Goal: Entertainment & Leisure: Consume media (video, audio)

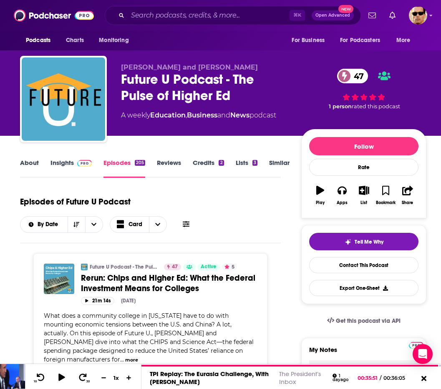
click at [80, 163] on img at bounding box center [84, 163] width 15 height 7
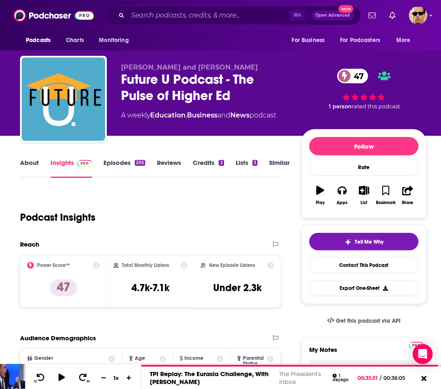
click at [125, 165] on link "Episodes 205" at bounding box center [124, 168] width 42 height 19
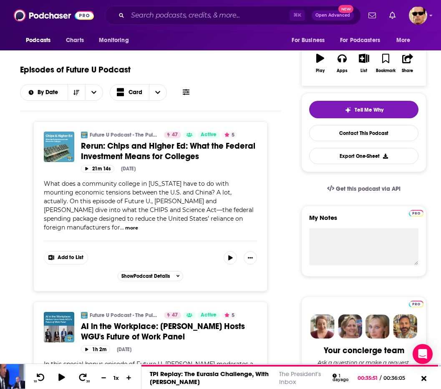
scroll to position [132, 0]
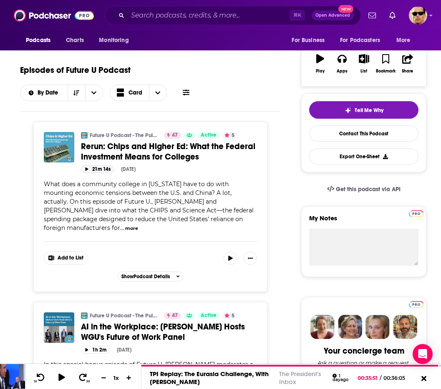
click at [99, 173] on button "21m 14s" at bounding box center [97, 170] width 33 height 8
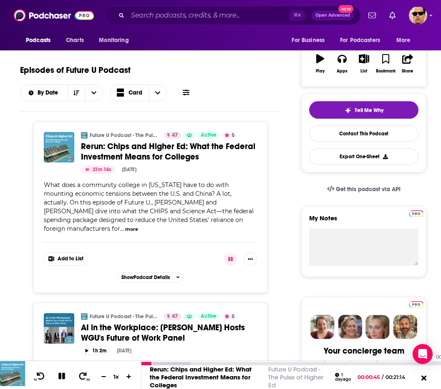
click at [427, 365] on div "00:20:18" at bounding box center [290, 363] width 299 height 3
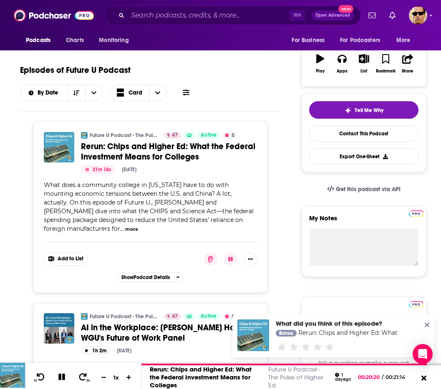
click at [426, 326] on icon at bounding box center [427, 325] width 5 height 5
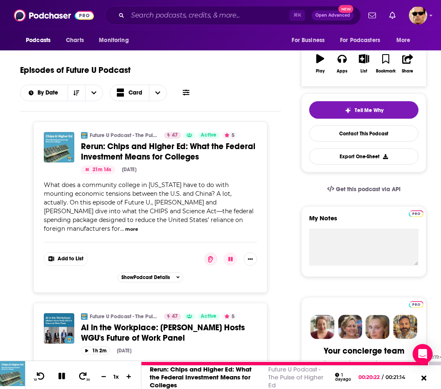
click at [419, 364] on div at bounding box center [284, 363] width 287 height 3
click at [63, 380] on icon at bounding box center [62, 377] width 10 height 8
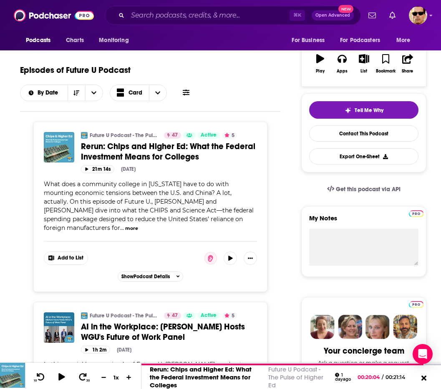
click at [198, 8] on div "⌘ K Open Advanced New" at bounding box center [233, 15] width 256 height 19
click at [204, 16] on input "Search podcasts, credits, & more..." at bounding box center [209, 15] width 162 height 13
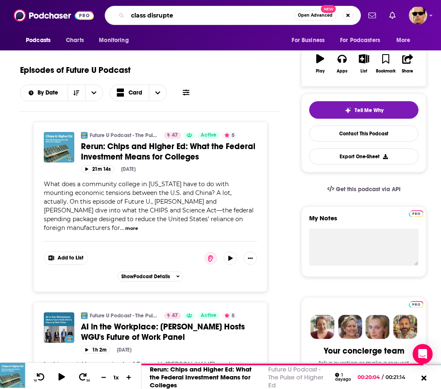
type input "class disrupted"
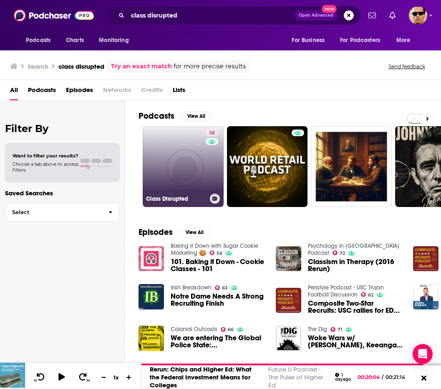
click at [194, 167] on link "38 Class Disrupted" at bounding box center [183, 166] width 81 height 81
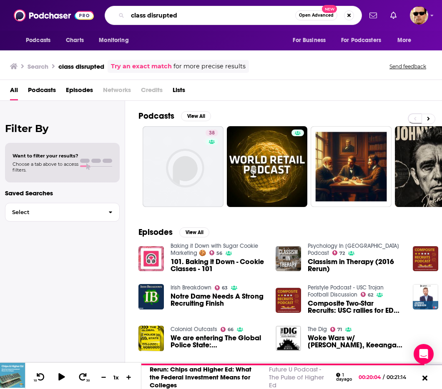
click at [219, 18] on input "class disrupted" at bounding box center [212, 15] width 168 height 13
type input "consider this"
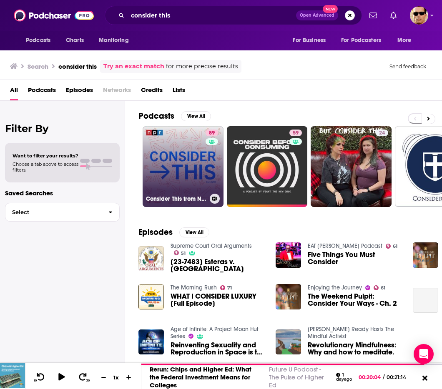
click at [198, 171] on link "89 Consider This from NPR" at bounding box center [183, 166] width 81 height 81
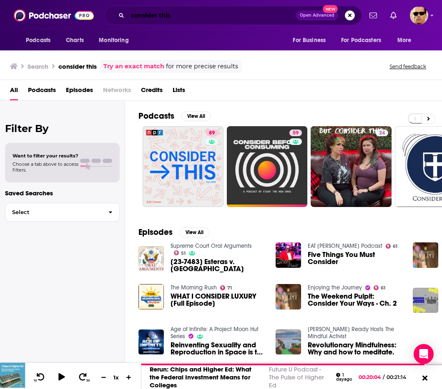
click at [166, 13] on input "consider this" at bounding box center [212, 15] width 168 height 13
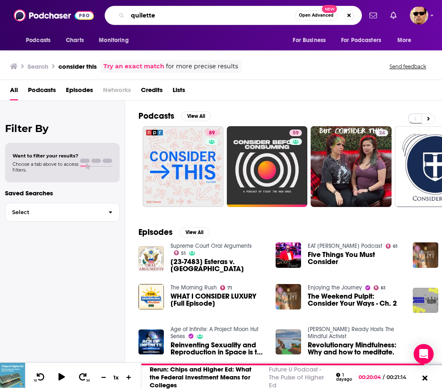
click at [143, 17] on input "quilette" at bounding box center [212, 15] width 168 height 13
type input "quillette"
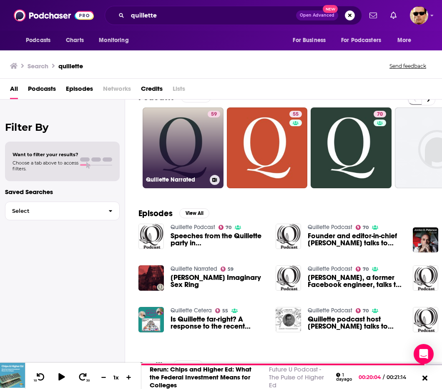
scroll to position [20, 0]
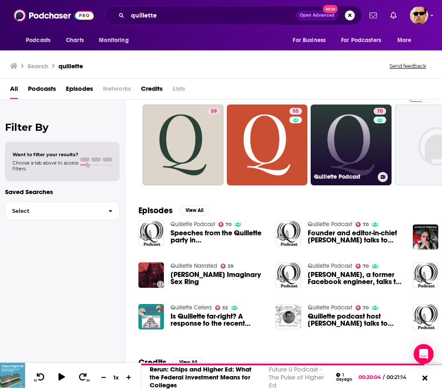
click at [349, 161] on link "70 Quillette Podcast" at bounding box center [351, 145] width 81 height 81
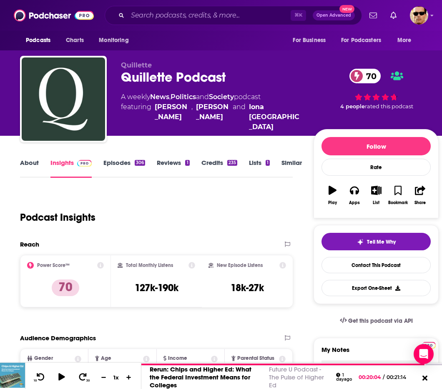
click at [113, 164] on link "Episodes 306" at bounding box center [124, 168] width 42 height 19
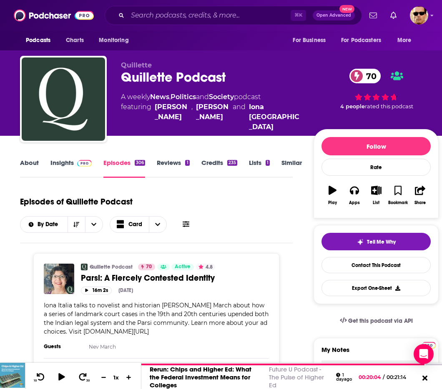
click at [60, 161] on link "Insights" at bounding box center [70, 168] width 41 height 19
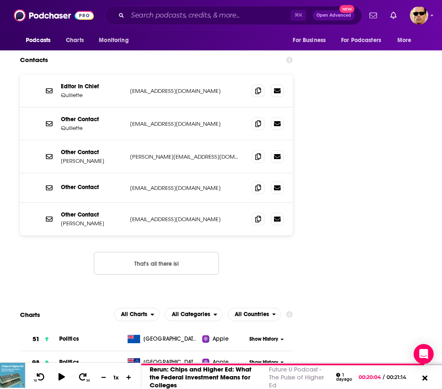
scroll to position [1156, 0]
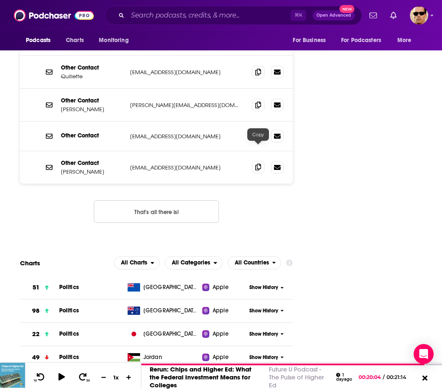
click at [259, 164] on icon at bounding box center [258, 167] width 6 height 7
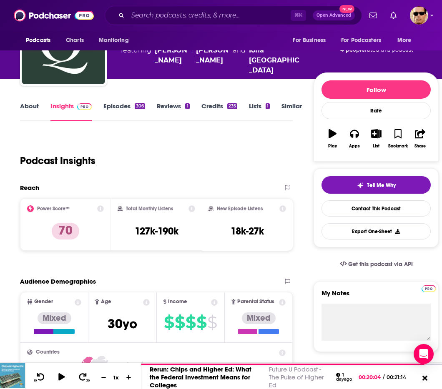
scroll to position [0, 0]
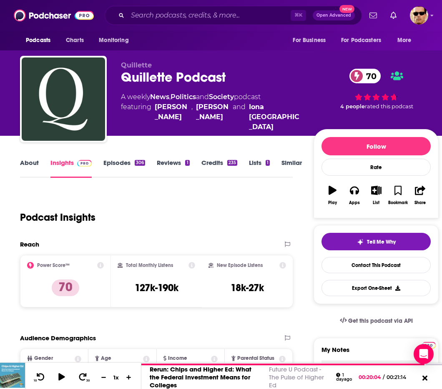
click at [122, 165] on link "Episodes 306" at bounding box center [124, 168] width 42 height 19
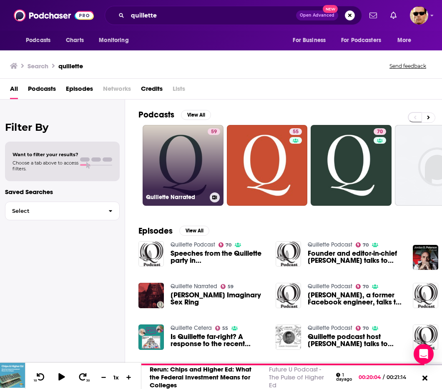
click at [187, 166] on link "59 Quillette Narrated" at bounding box center [183, 165] width 81 height 81
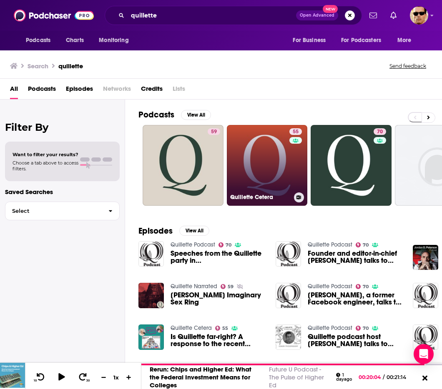
click at [284, 167] on link "55 Quillette Cetera" at bounding box center [267, 165] width 81 height 81
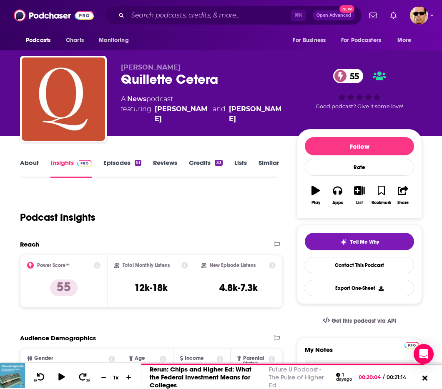
click at [115, 161] on link "Episodes 51" at bounding box center [122, 168] width 38 height 19
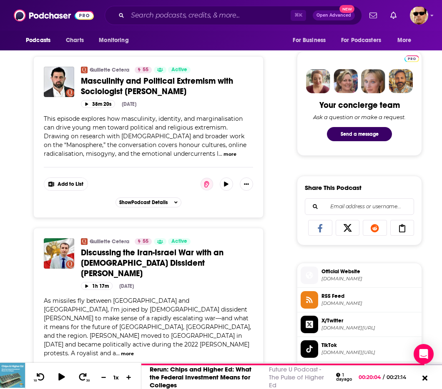
scroll to position [523, 0]
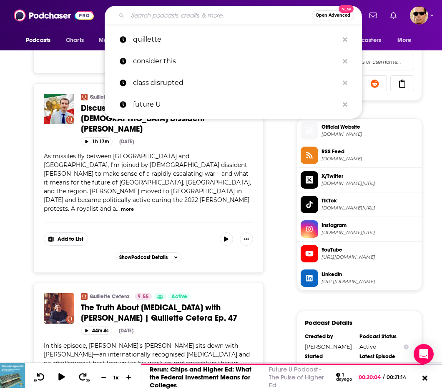
click at [211, 15] on input "Search podcasts, credits, & more..." at bounding box center [220, 15] width 184 height 13
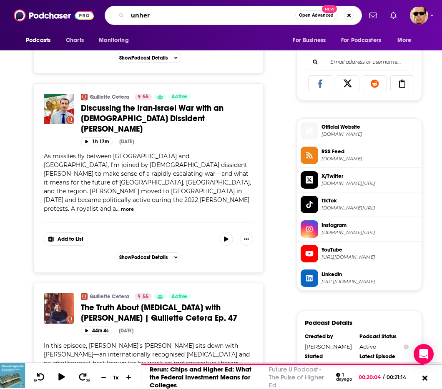
type input "unherd"
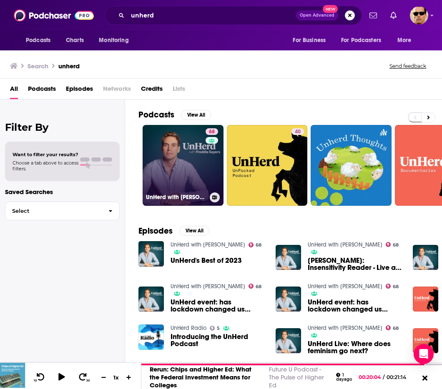
click at [177, 161] on link "68 UnHerd with [PERSON_NAME]" at bounding box center [183, 165] width 81 height 81
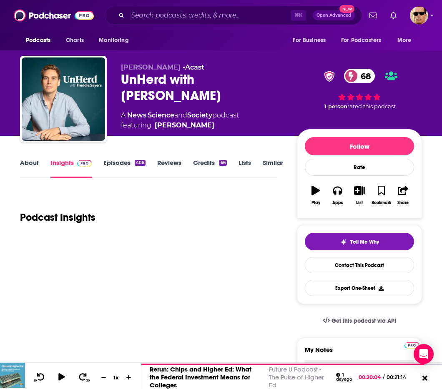
click at [122, 164] on link "Episodes 406" at bounding box center [124, 168] width 42 height 19
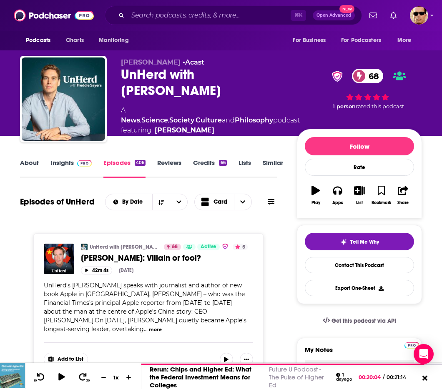
click at [66, 165] on link "Insights" at bounding box center [70, 168] width 41 height 19
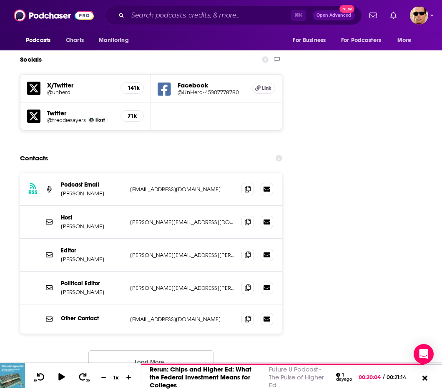
scroll to position [983, 0]
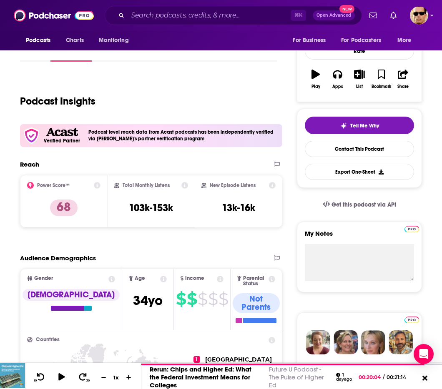
scroll to position [0, 0]
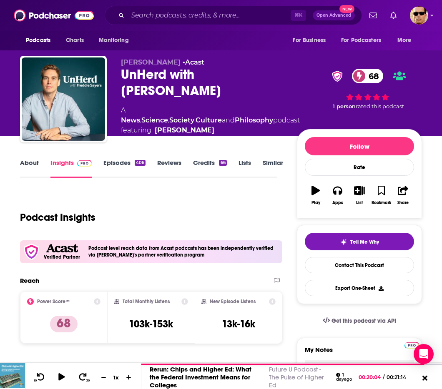
click at [115, 163] on link "Episodes 406" at bounding box center [124, 168] width 42 height 19
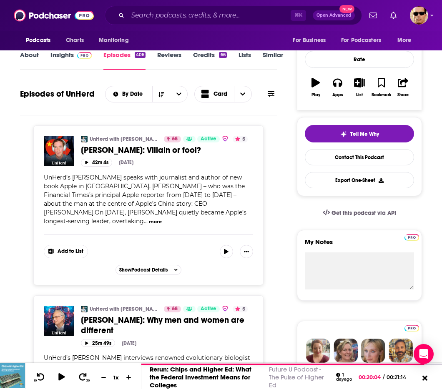
scroll to position [109, 0]
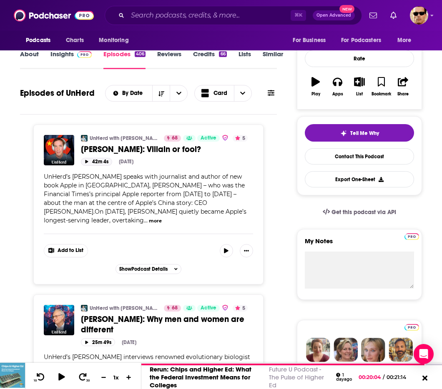
click at [98, 164] on button "42m 4s" at bounding box center [96, 162] width 31 height 8
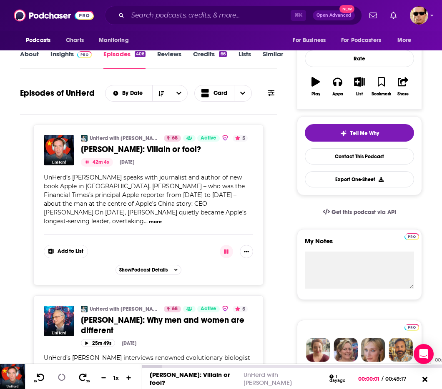
click at [427, 368] on div "00:46:47" at bounding box center [291, 366] width 301 height 3
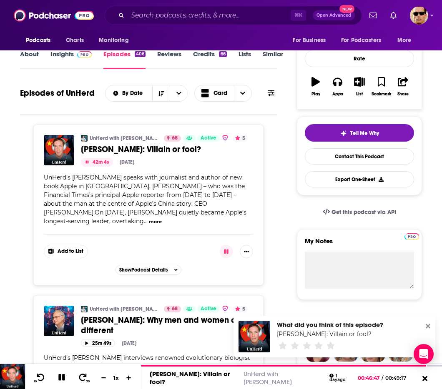
click at [427, 325] on icon at bounding box center [428, 326] width 5 height 5
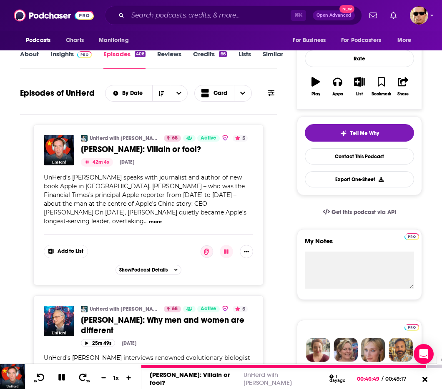
click at [433, 367] on div at bounding box center [291, 366] width 301 height 3
click at [428, 367] on div at bounding box center [286, 366] width 291 height 3
click at [68, 379] on button at bounding box center [62, 378] width 15 height 10
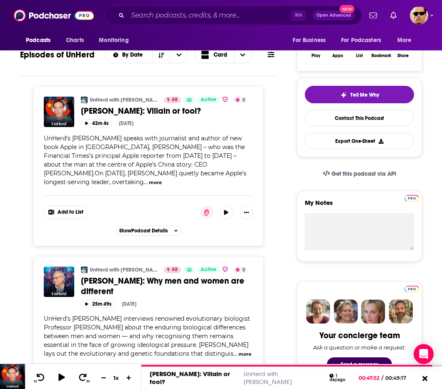
scroll to position [165, 0]
